Goal: Browse casually

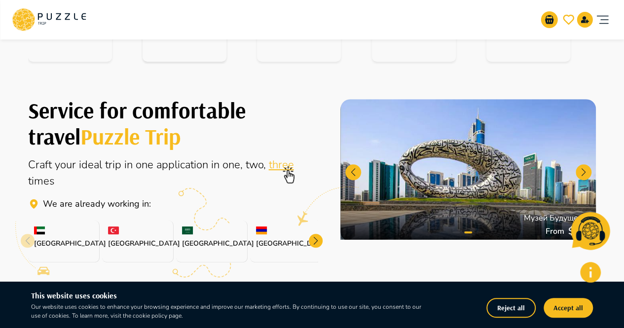
scroll to position [247, 0]
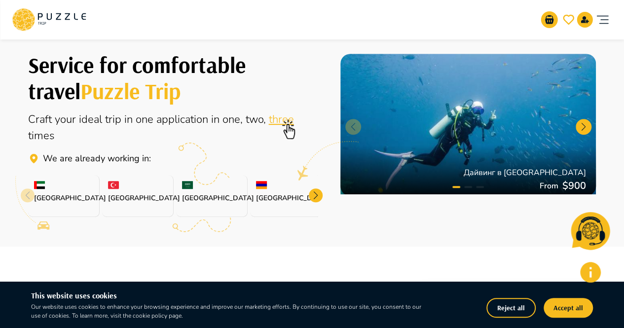
click at [23, 197] on icon at bounding box center [27, 204] width 45 height 57
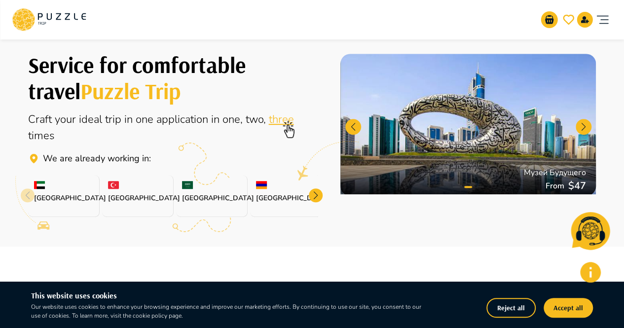
click at [321, 192] on div at bounding box center [316, 196] width 14 height 14
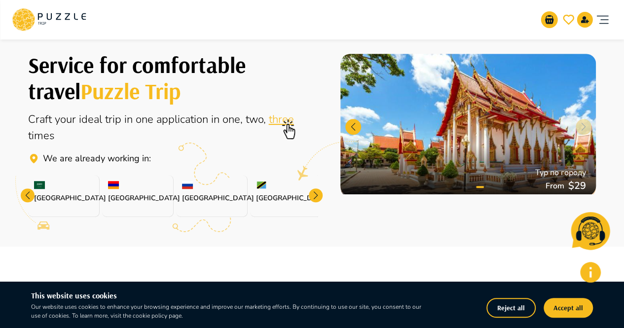
click at [321, 192] on div at bounding box center [316, 196] width 14 height 14
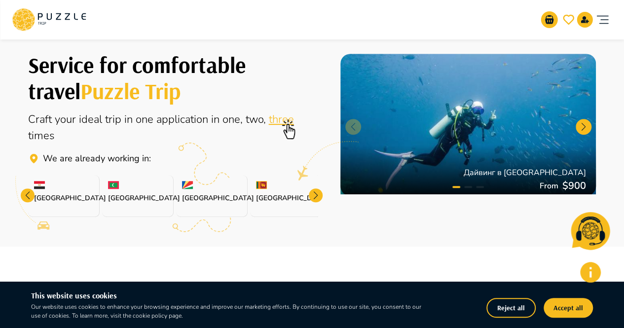
click at [321, 192] on div at bounding box center [316, 196] width 14 height 14
click at [320, 192] on div at bounding box center [316, 196] width 14 height 14
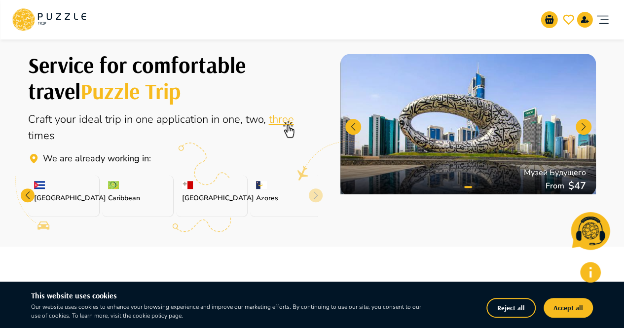
click at [320, 192] on div "Service for comfortable travel Puzzle Trip Craft your ideal trip in one applica…" at bounding box center [312, 125] width 592 height 187
